Goal: Find specific page/section: Find specific page/section

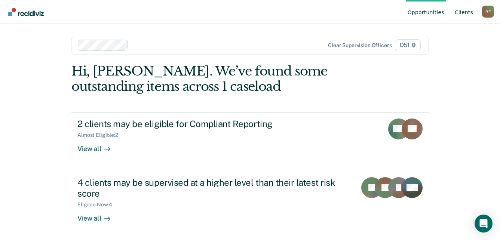
click at [467, 10] on link "Client s" at bounding box center [463, 12] width 21 height 24
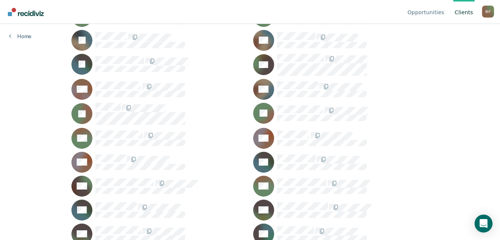
scroll to position [337, 0]
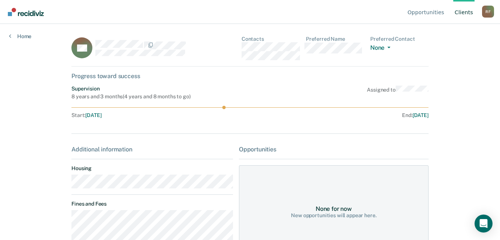
click at [241, 50] on div "BH Contacts Preferred Name Preferred Contact None Call Text Email None" at bounding box center [249, 51] width 357 height 31
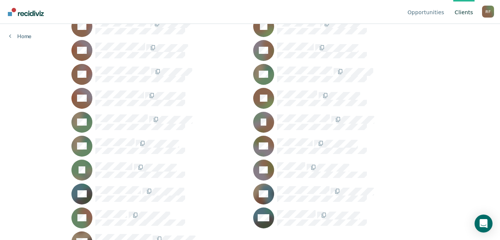
scroll to position [875, 0]
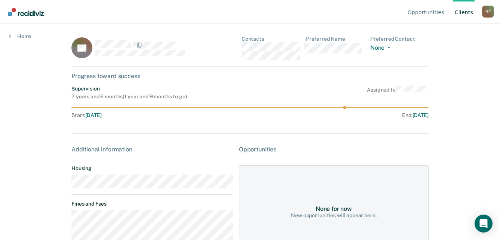
click at [241, 48] on div "DT Contacts Preferred Name Preferred Contact None Call Text Email None" at bounding box center [249, 51] width 357 height 31
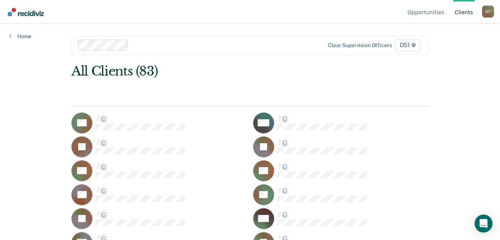
scroll to position [875, 0]
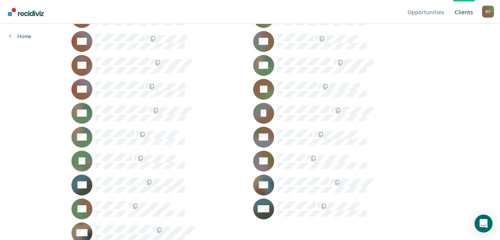
click at [487, 13] on div "R F" at bounding box center [488, 12] width 12 height 12
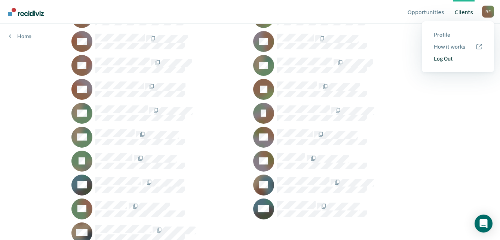
click at [452, 59] on link "Log Out" at bounding box center [458, 59] width 48 height 6
